Goal: Task Accomplishment & Management: Manage account settings

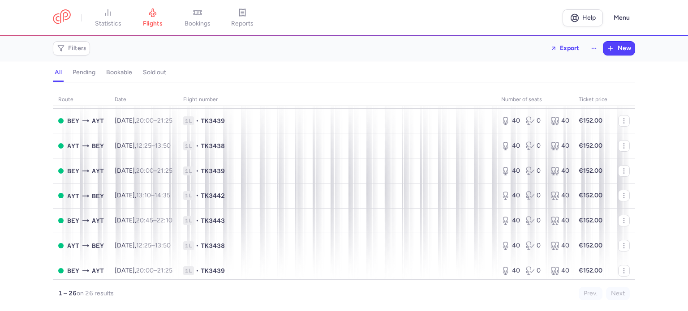
scroll to position [186, 0]
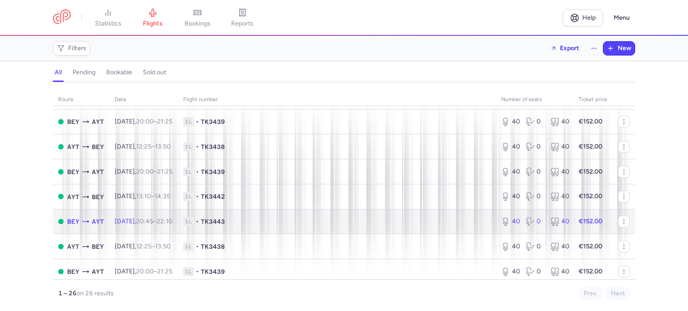
click at [280, 226] on span "1L • TK3443" at bounding box center [336, 221] width 307 height 9
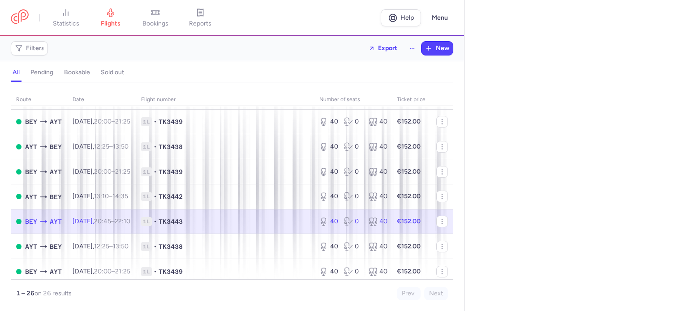
select select "days"
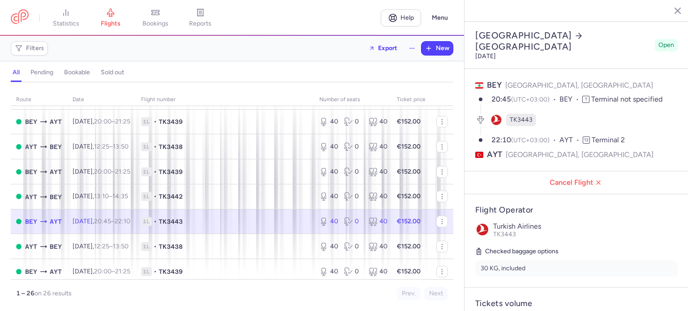
scroll to position [82, 0]
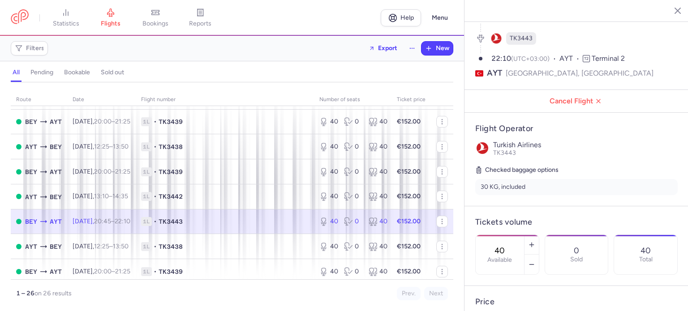
click at [511, 246] on input "40" at bounding box center [500, 251] width 22 height 10
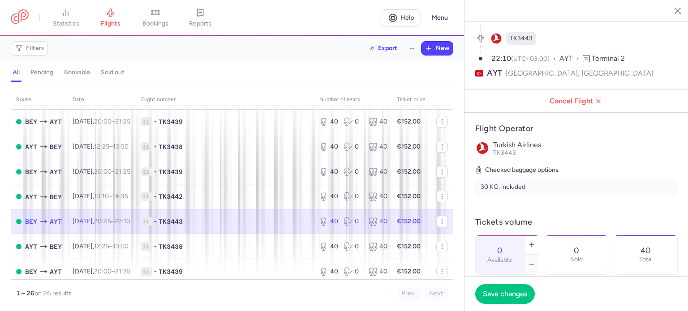
scroll to position [0, 0]
click at [504, 291] on span "Save changes" at bounding box center [505, 294] width 44 height 8
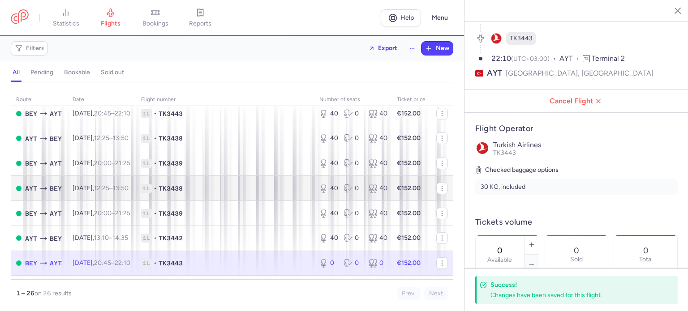
scroll to position [145, 0]
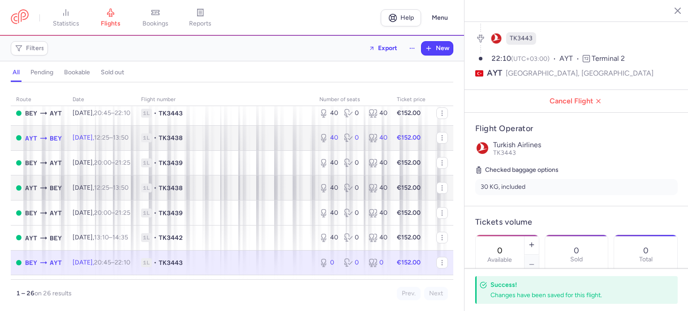
click at [183, 139] on span "TK3438" at bounding box center [171, 138] width 24 height 9
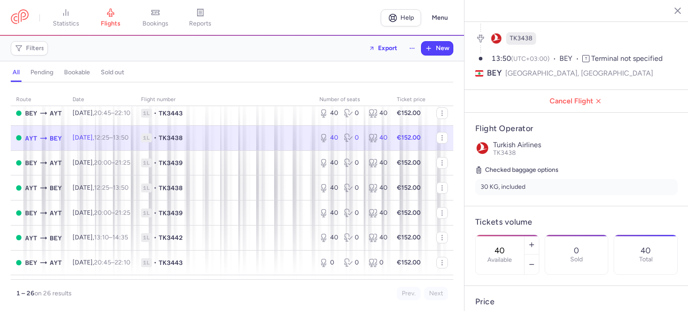
click at [511, 246] on input "40" at bounding box center [500, 251] width 22 height 10
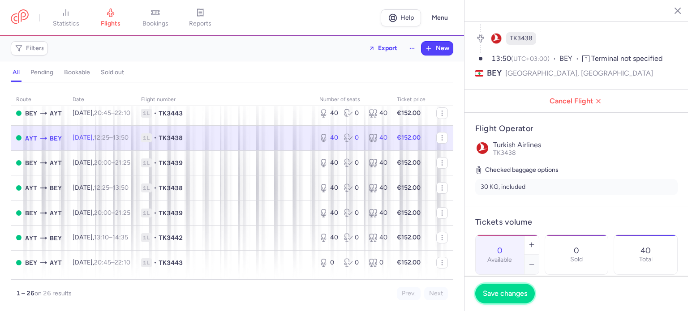
click at [503, 294] on span "Save changes" at bounding box center [505, 294] width 44 height 8
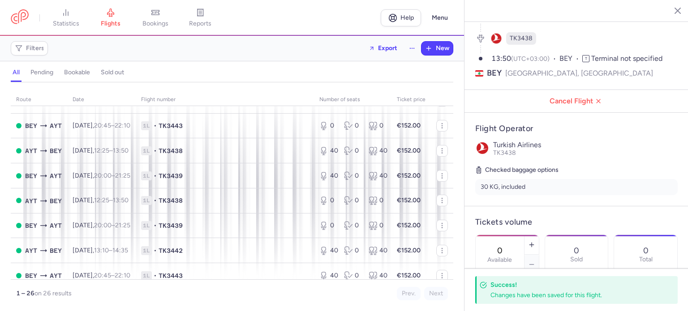
scroll to position [283, 0]
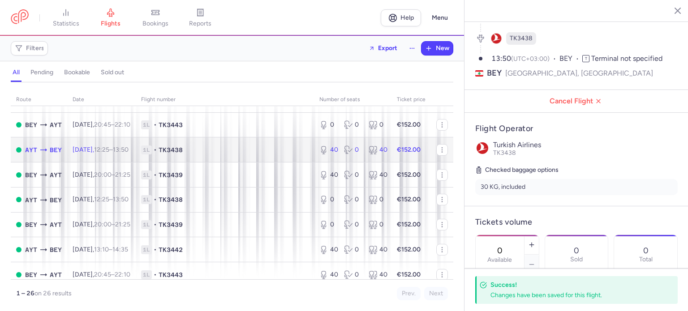
click at [179, 155] on span "TK3438" at bounding box center [171, 150] width 24 height 9
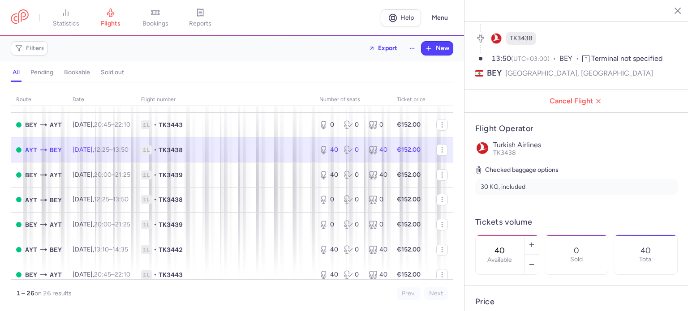
click at [511, 246] on input "40" at bounding box center [500, 251] width 22 height 10
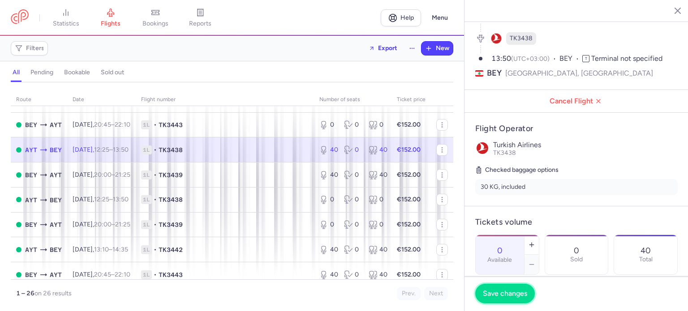
click at [509, 294] on span "Save changes" at bounding box center [505, 294] width 44 height 8
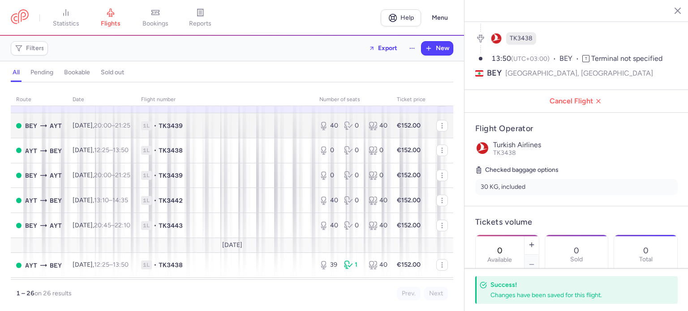
scroll to position [332, 0]
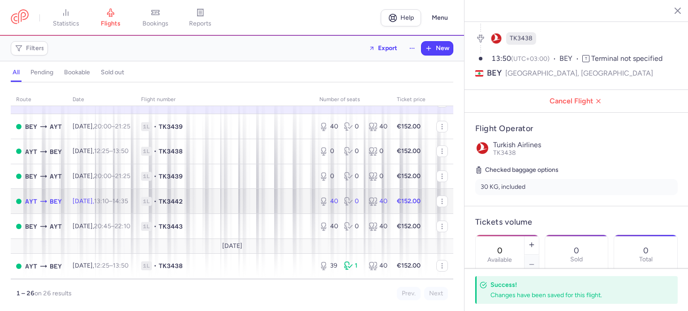
click at [194, 214] on td "1L • TK3442" at bounding box center [225, 201] width 178 height 25
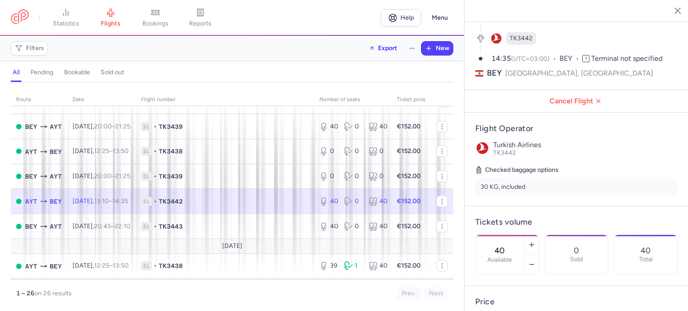
click at [509, 246] on input "40" at bounding box center [500, 251] width 22 height 10
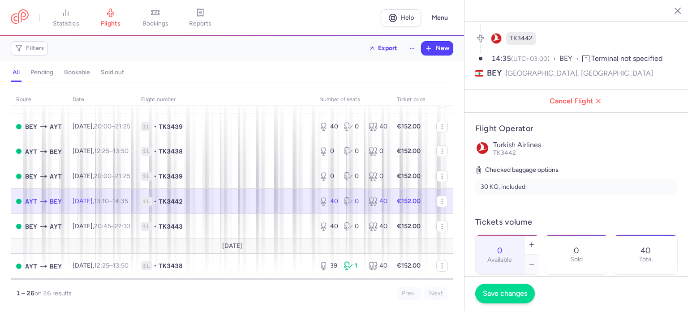
type input "0"
click at [499, 295] on span "Save changes" at bounding box center [505, 294] width 44 height 8
